Goal: Task Accomplishment & Management: Manage account settings

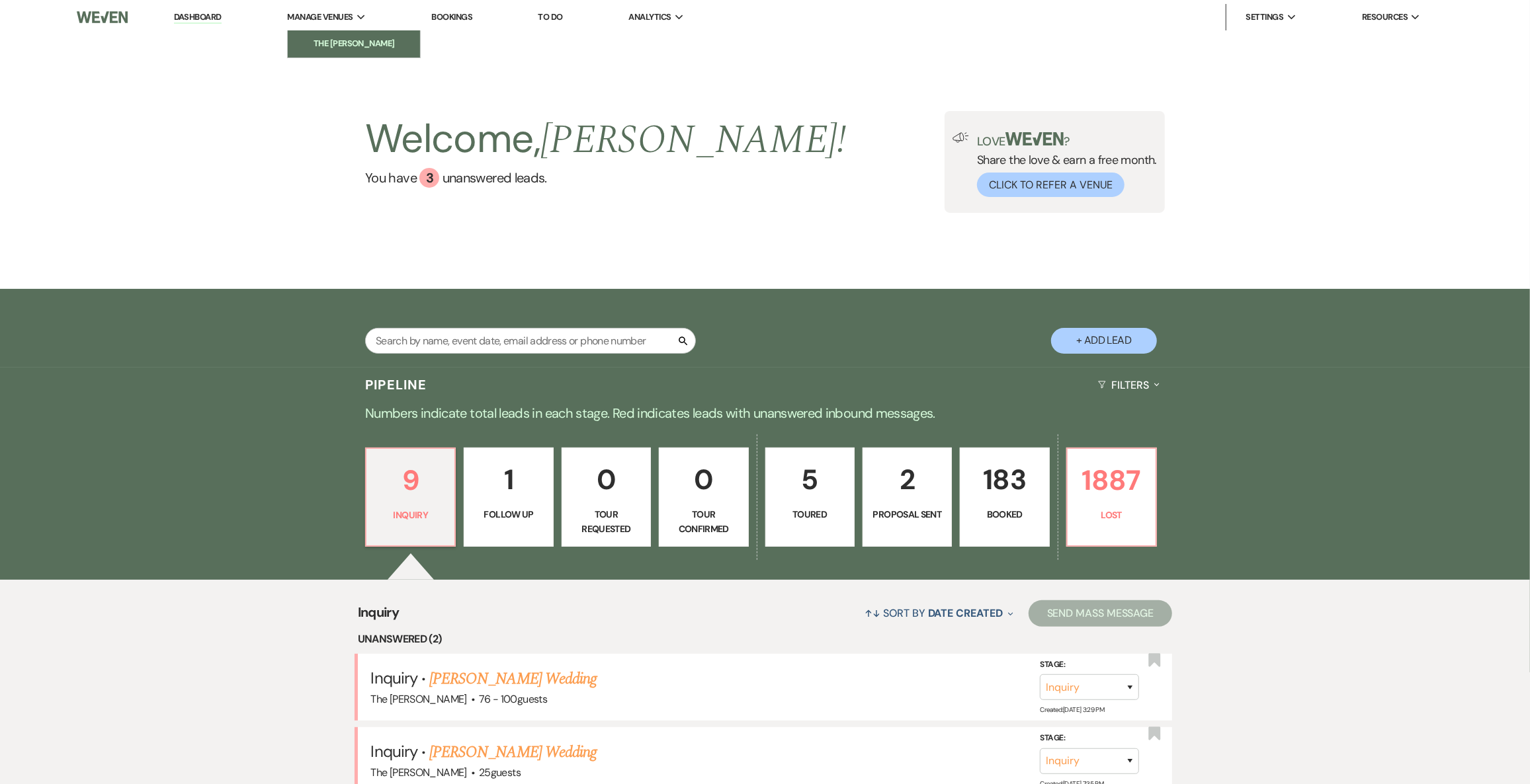
click at [360, 36] on link "The [PERSON_NAME]" at bounding box center [353, 43] width 132 height 26
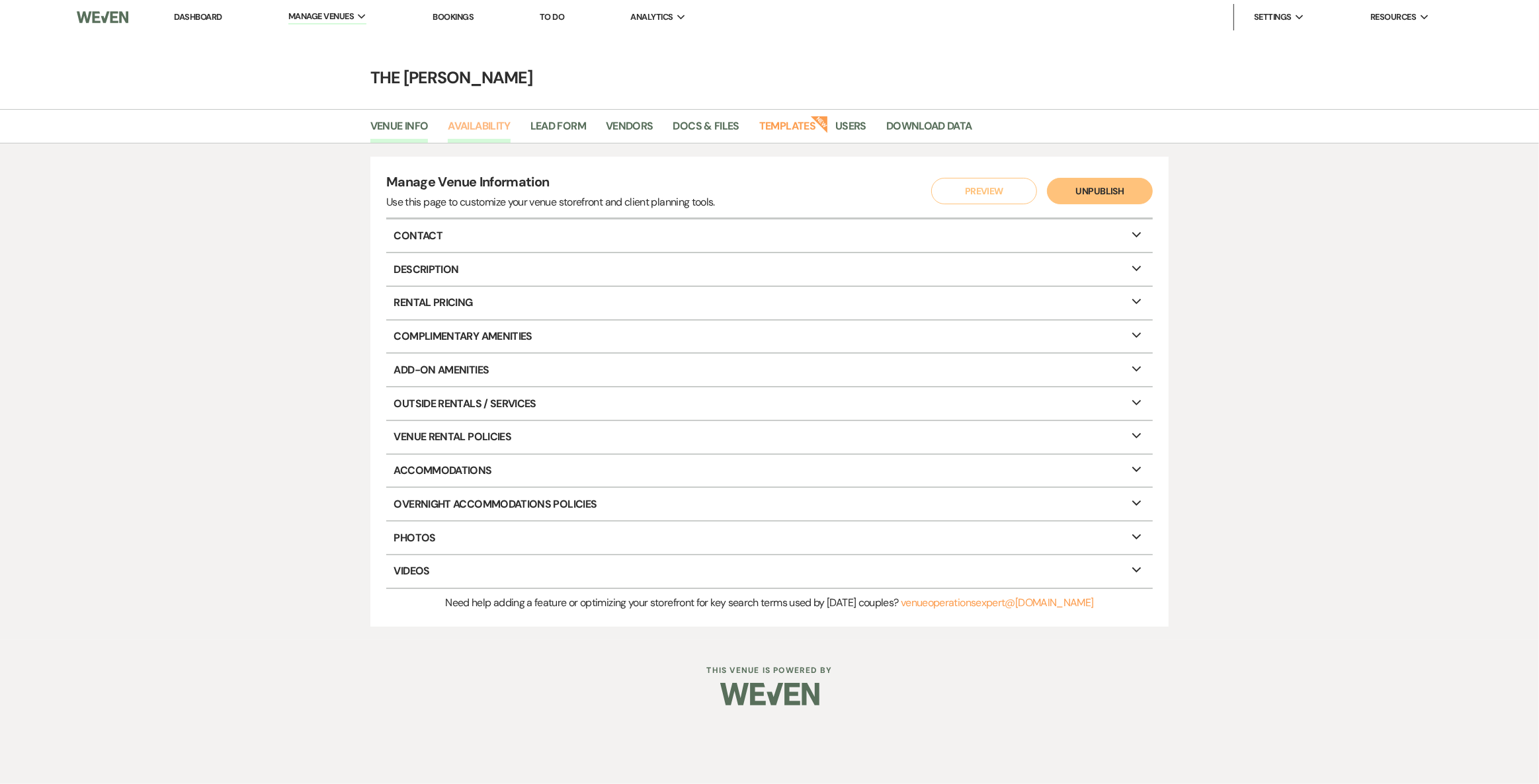
click at [466, 132] on link "Availability" at bounding box center [478, 130] width 62 height 25
select select "2"
select select "2026"
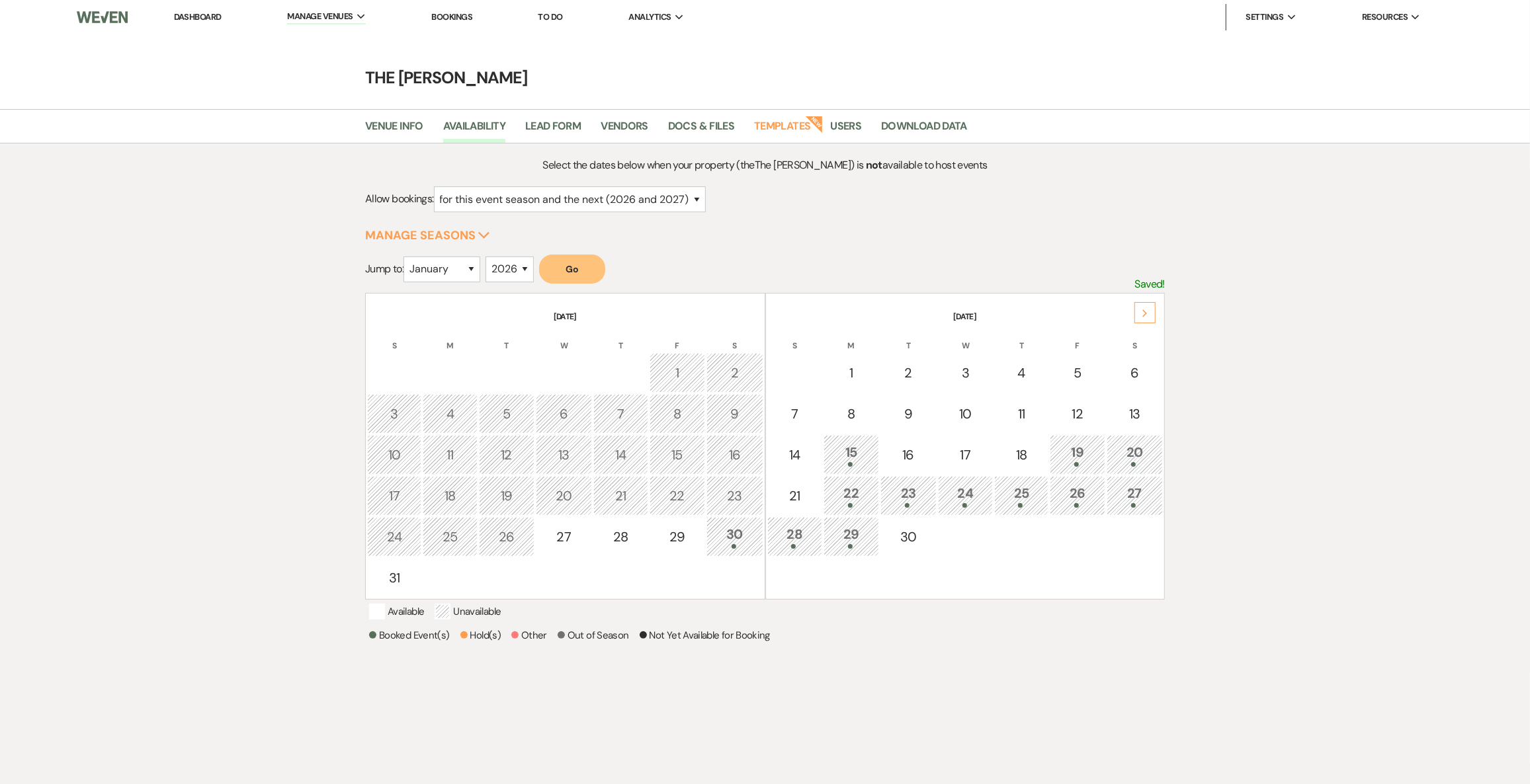
click at [1161, 310] on th "[DATE]" at bounding box center [965, 308] width 395 height 28
click at [1153, 310] on div "Next" at bounding box center [1145, 313] width 22 height 22
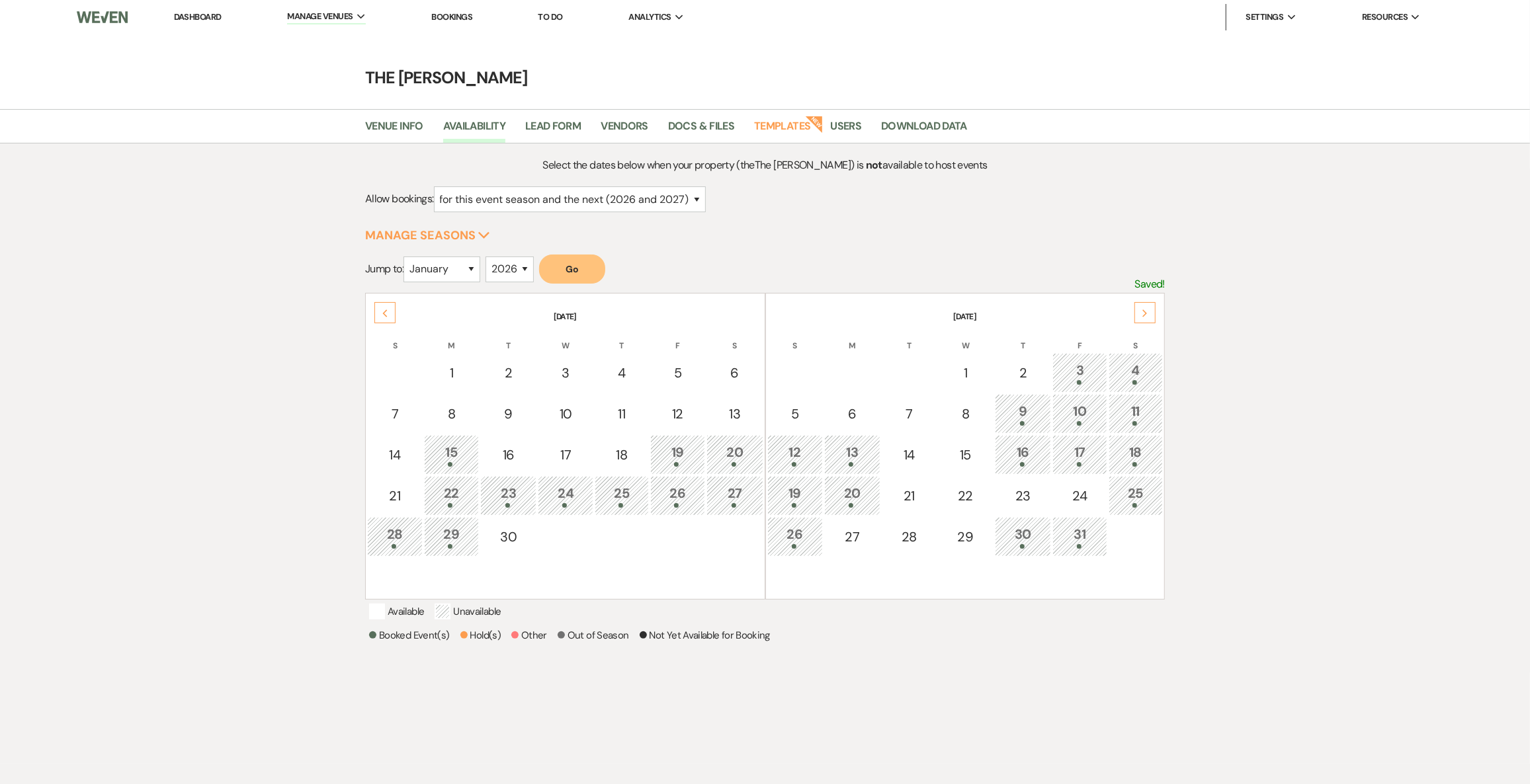
click at [1017, 408] on div "9" at bounding box center [1022, 413] width 42 height 24
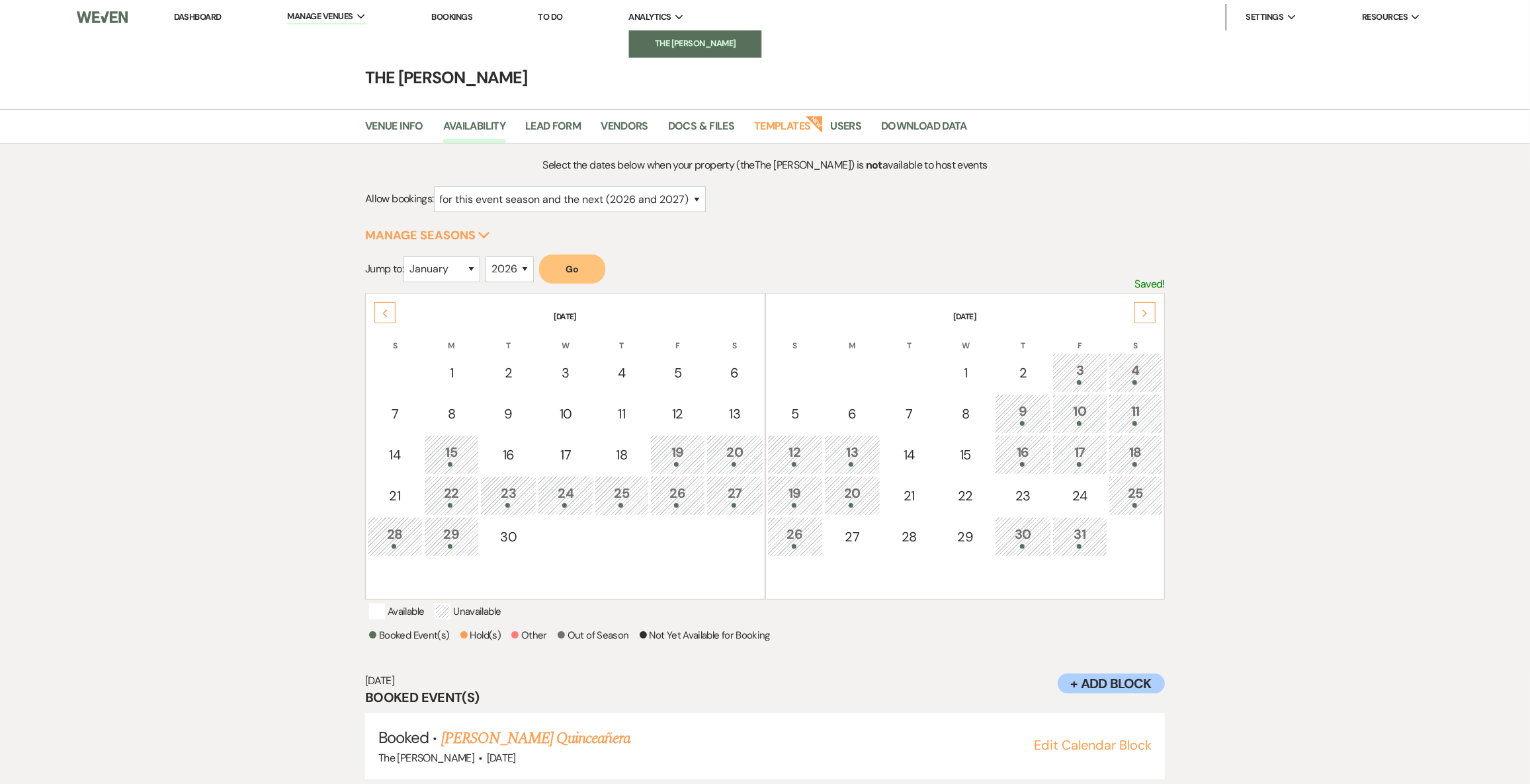
click at [693, 43] on li "The [PERSON_NAME]" at bounding box center [695, 43] width 119 height 13
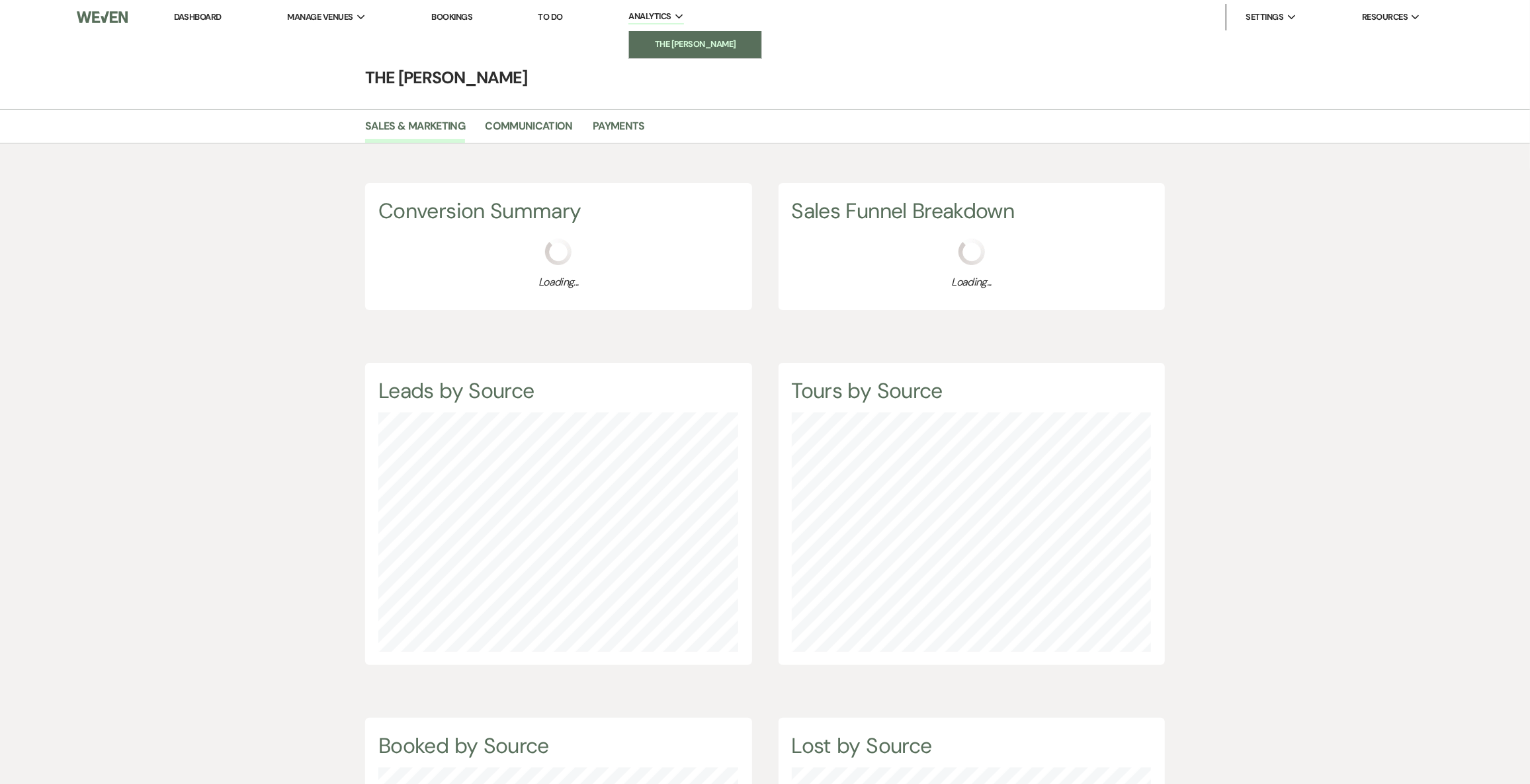
scroll to position [784, 1530]
click at [541, 121] on link "Communication" at bounding box center [529, 130] width 88 height 25
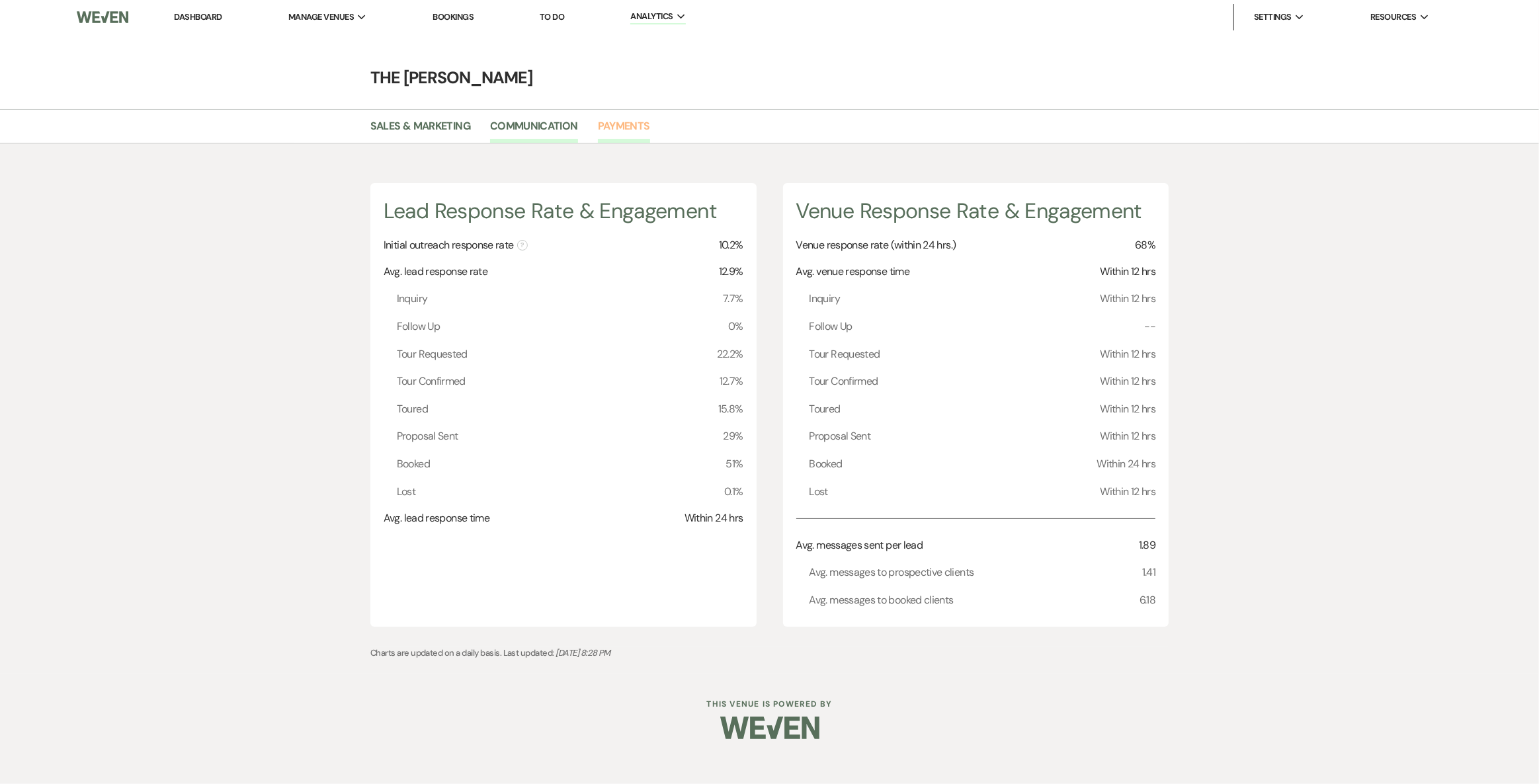
click at [619, 130] on link "Payments" at bounding box center [624, 130] width 52 height 25
select select "2025"
